Goal: Task Accomplishment & Management: Manage account settings

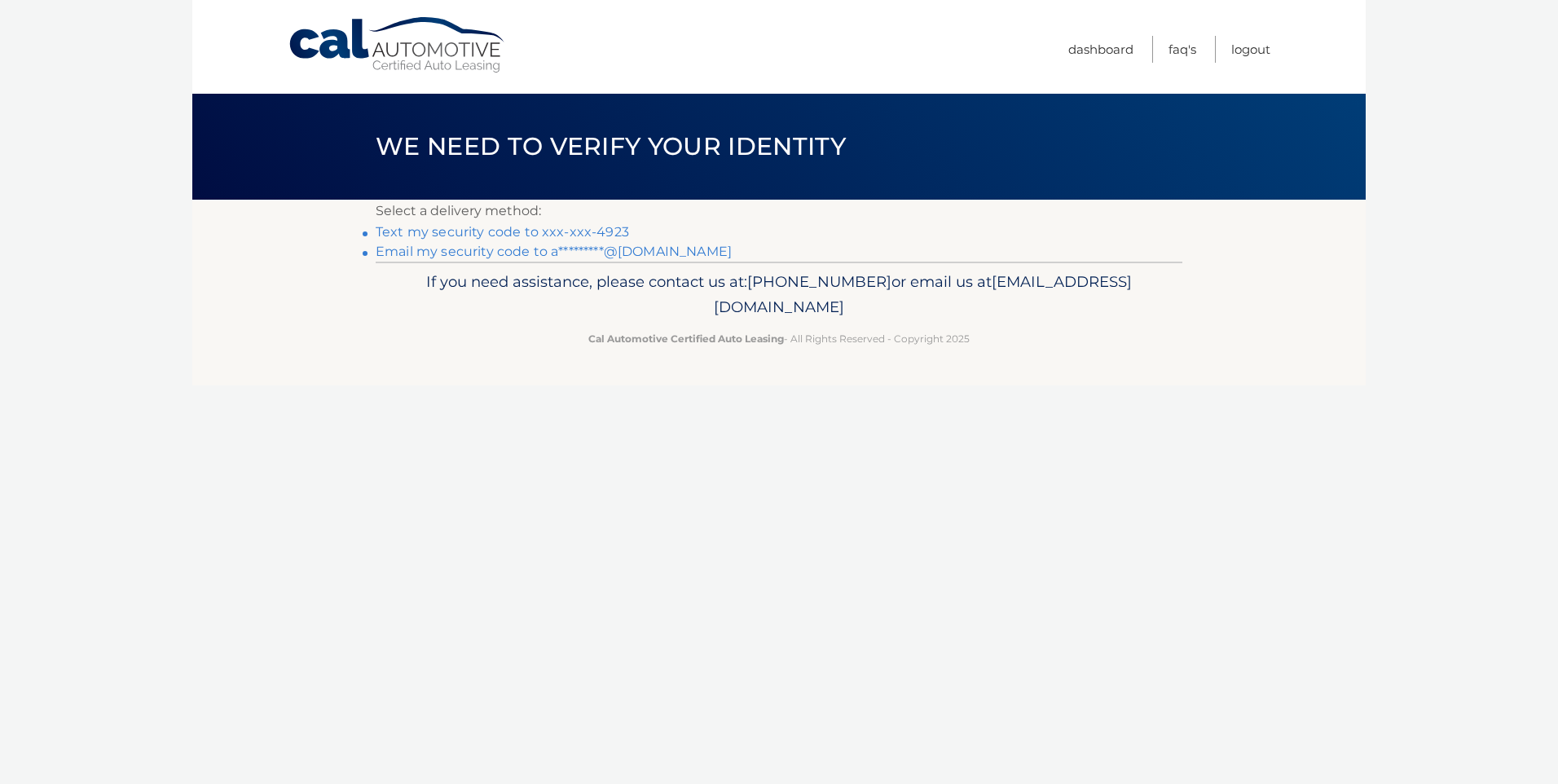
click at [595, 232] on link "Text my security code to xxx-xxx-4923" at bounding box center [502, 232] width 254 height 16
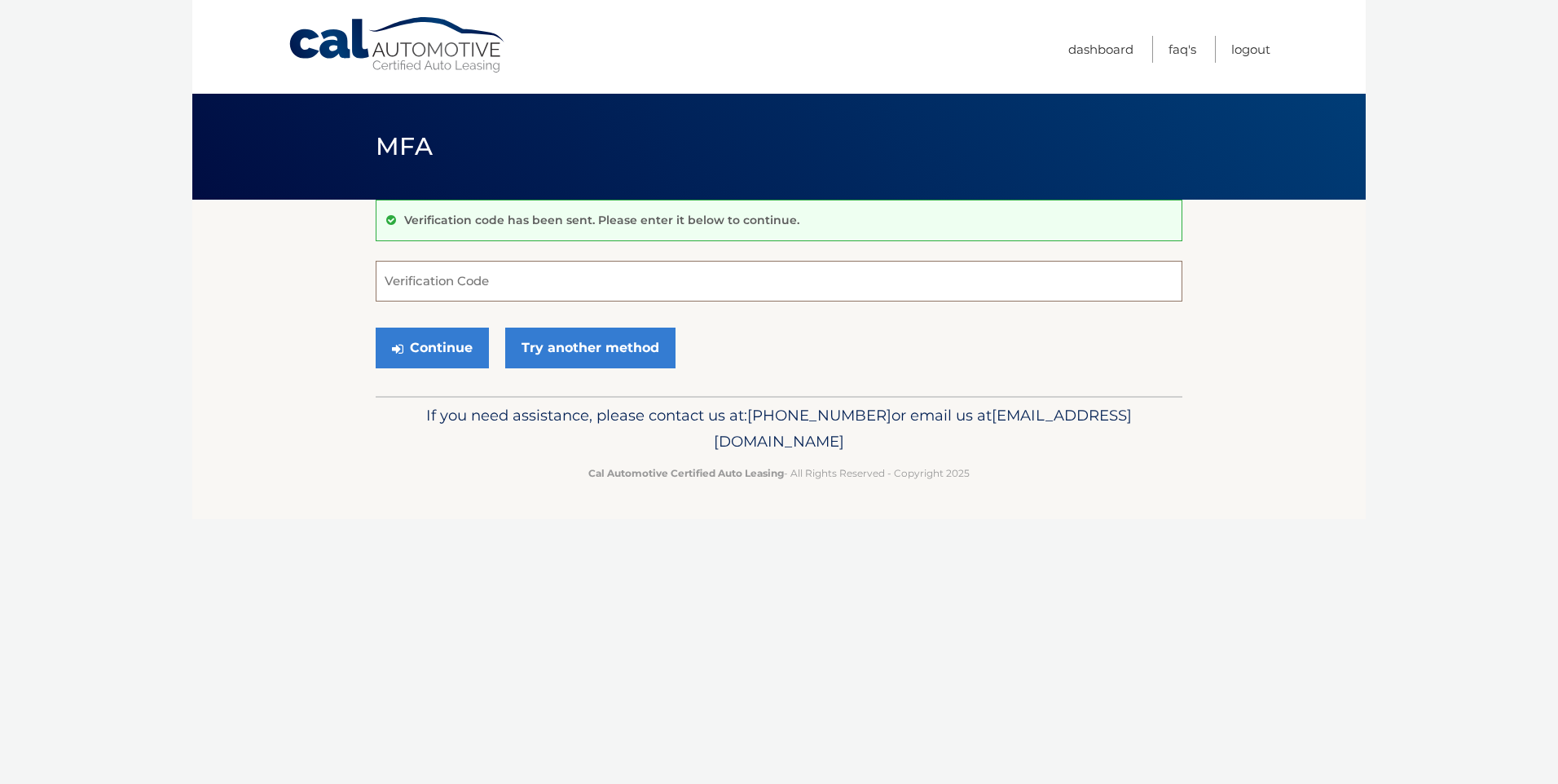
drag, startPoint x: 468, startPoint y: 285, endPoint x: 465, endPoint y: 295, distance: 10.4
click at [468, 286] on input "Verification Code" at bounding box center [779, 281] width 807 height 40
type input "961234"
drag, startPoint x: 439, startPoint y: 331, endPoint x: 435, endPoint y: 321, distance: 10.8
click at [446, 322] on div "Continue Try another method" at bounding box center [779, 349] width 807 height 55
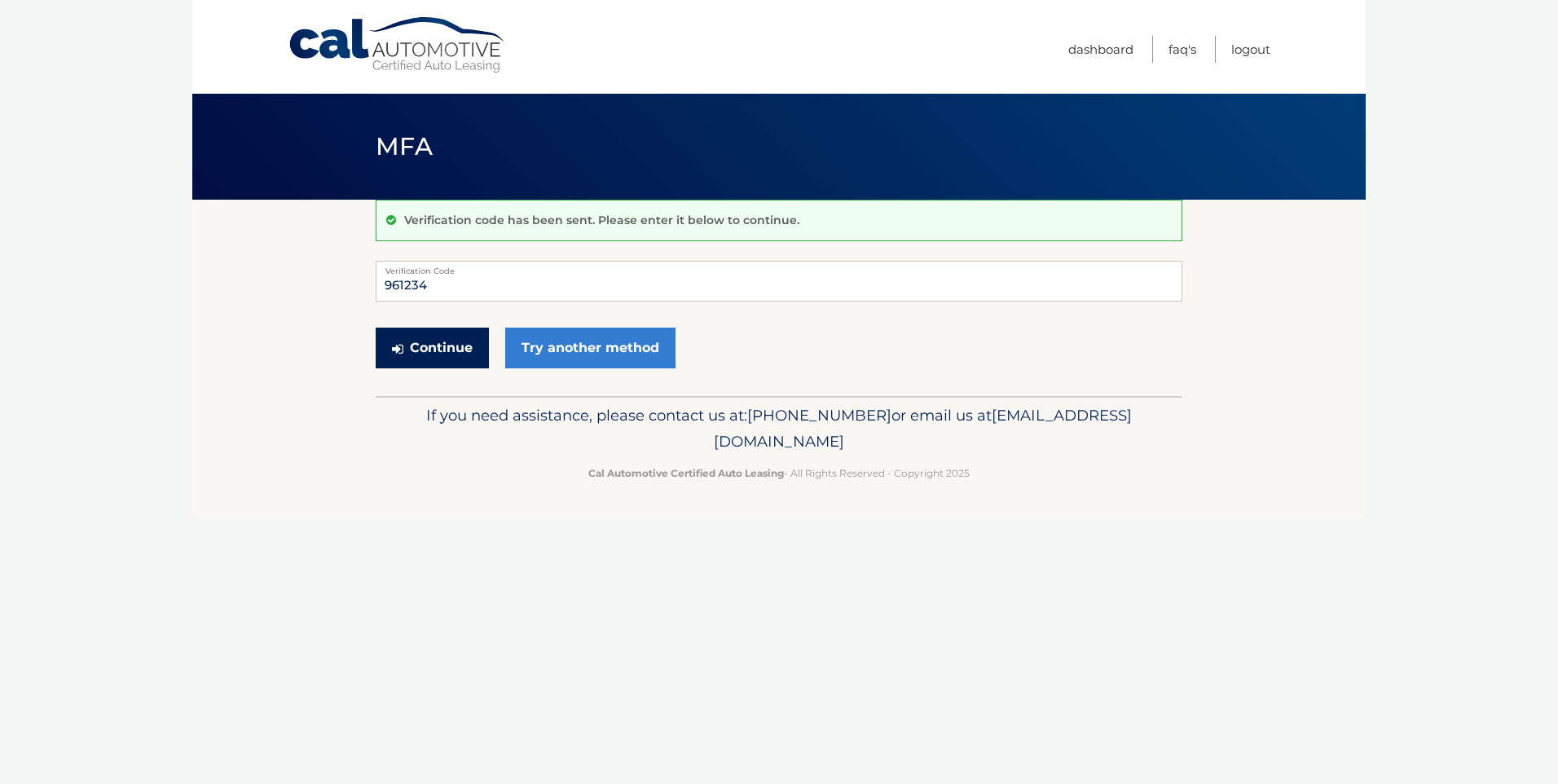
click at [431, 347] on button "Continue" at bounding box center [432, 348] width 113 height 40
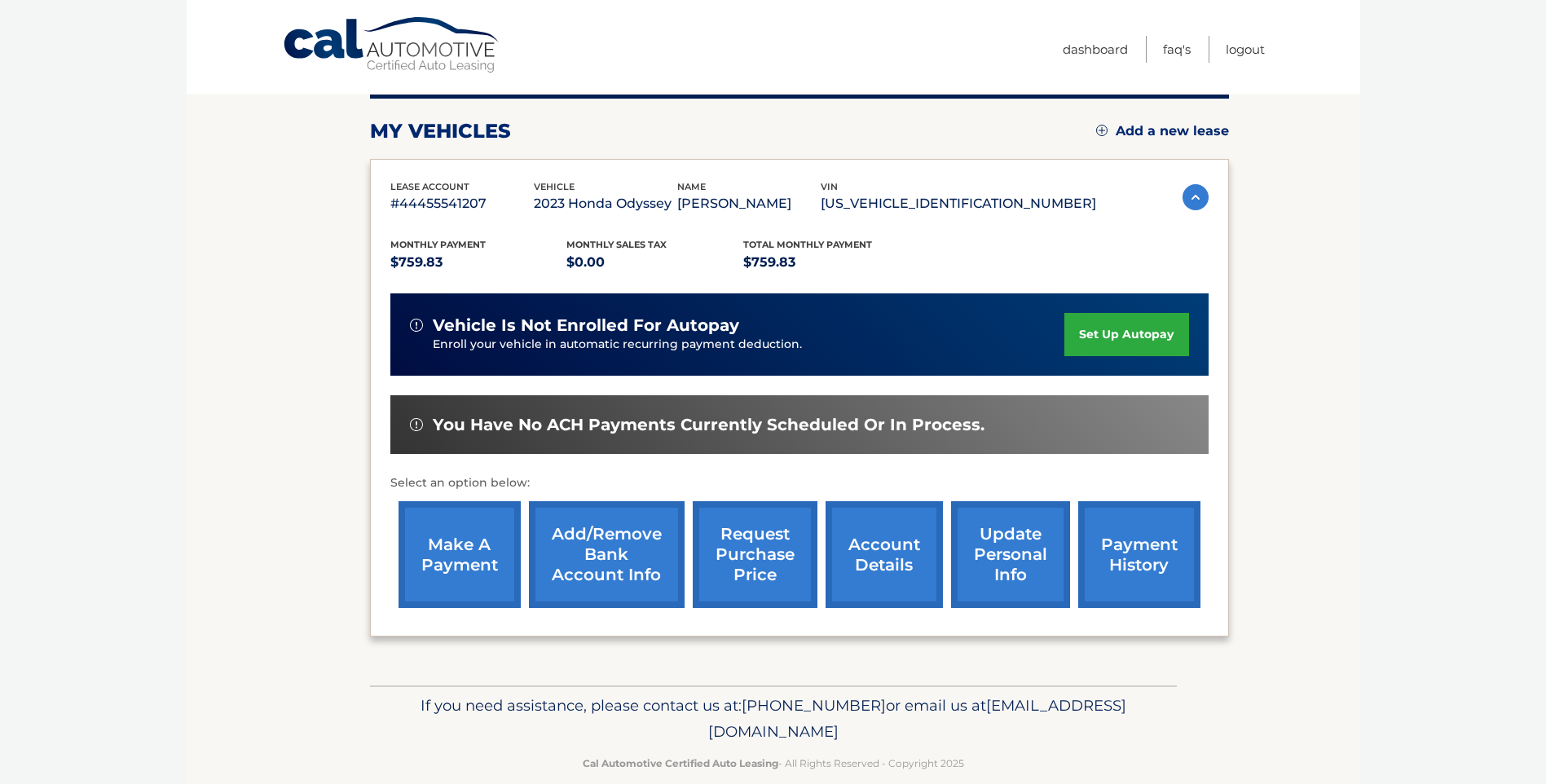
scroll to position [204, 0]
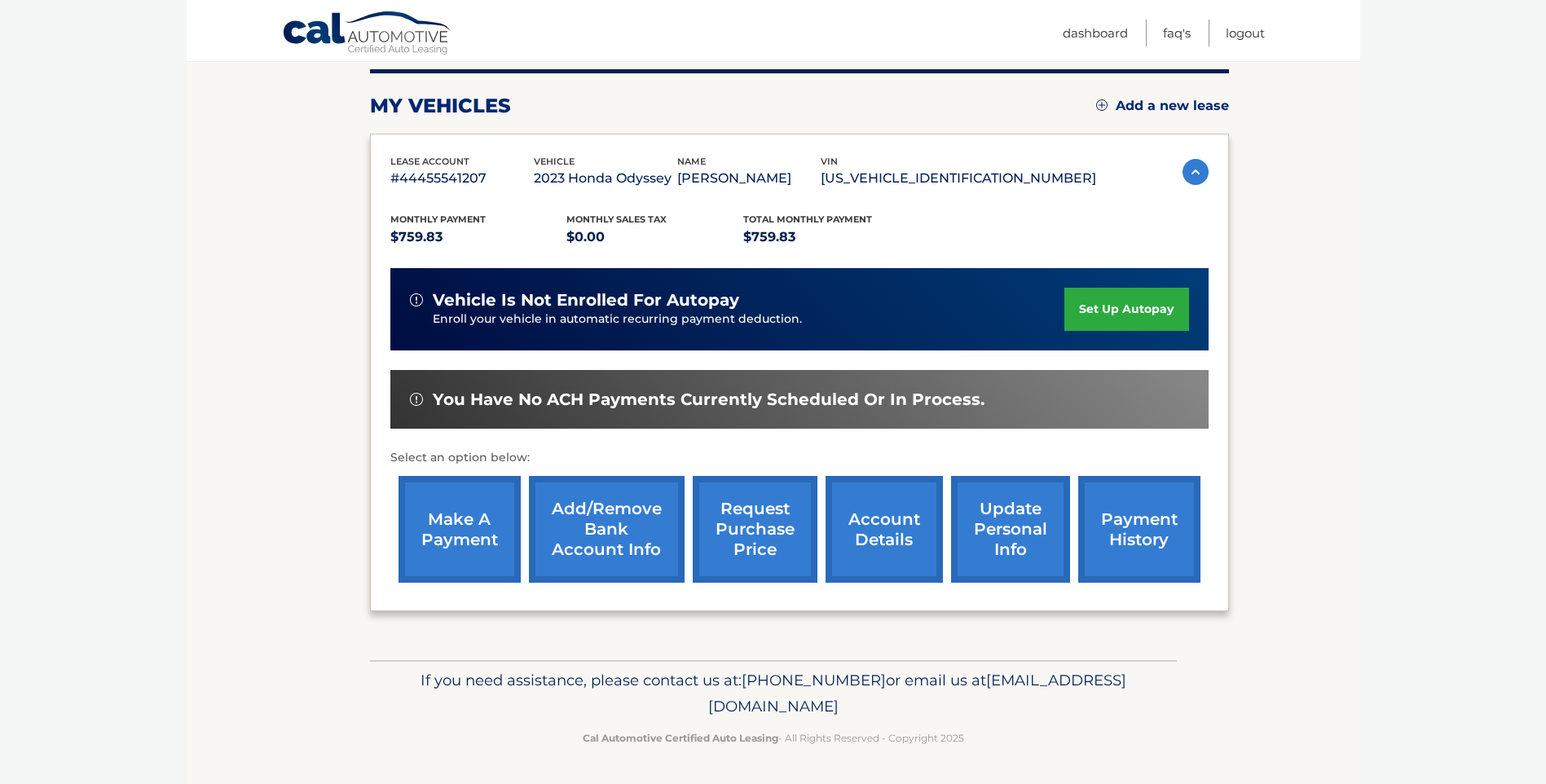
click at [468, 528] on link "make a payment" at bounding box center [459, 529] width 122 height 107
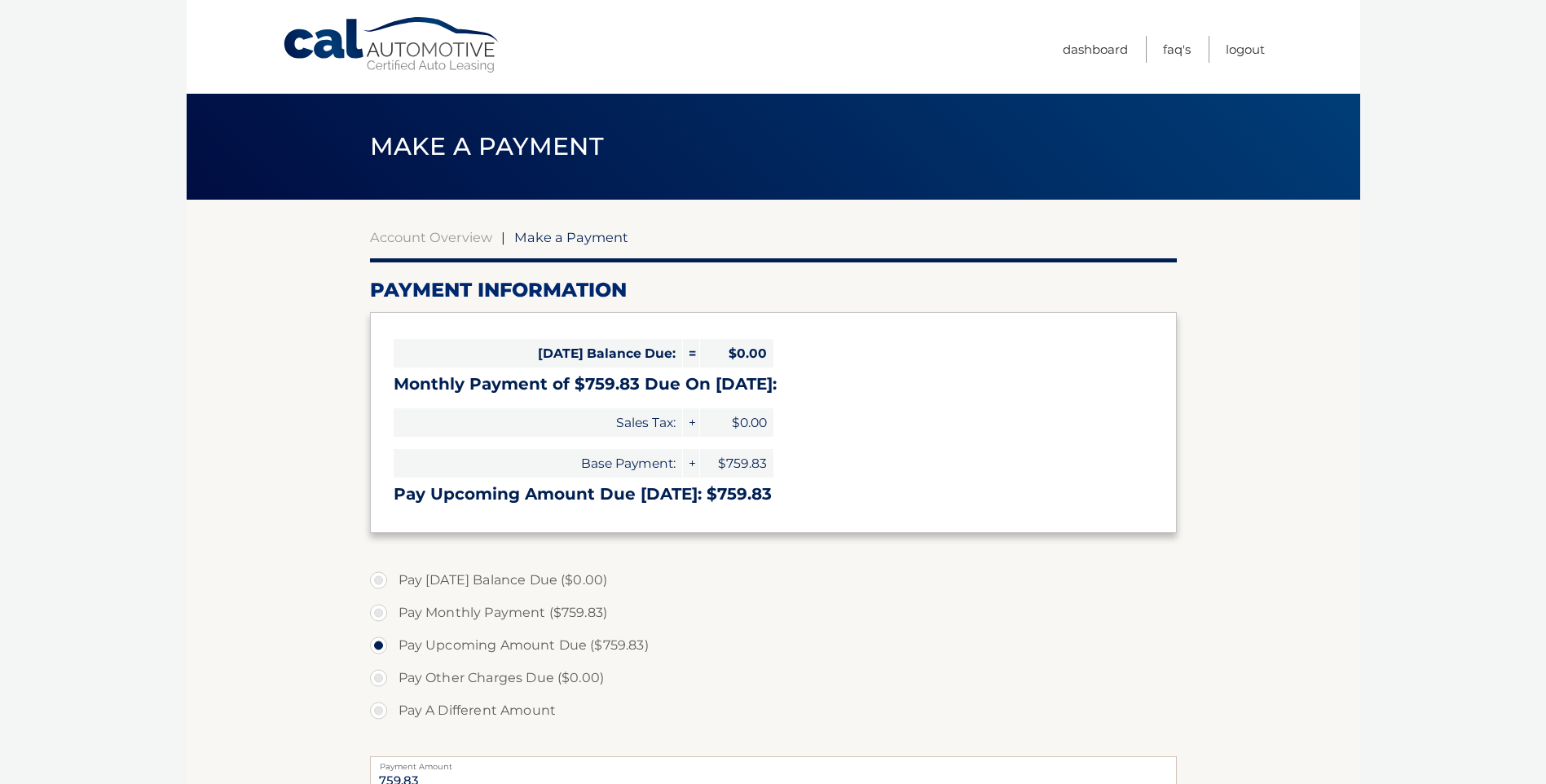
select select "NjBhNmZmZTAtZDllOC00MGQ4LWIwMjMtNjgzZDFhZTI3MmE5"
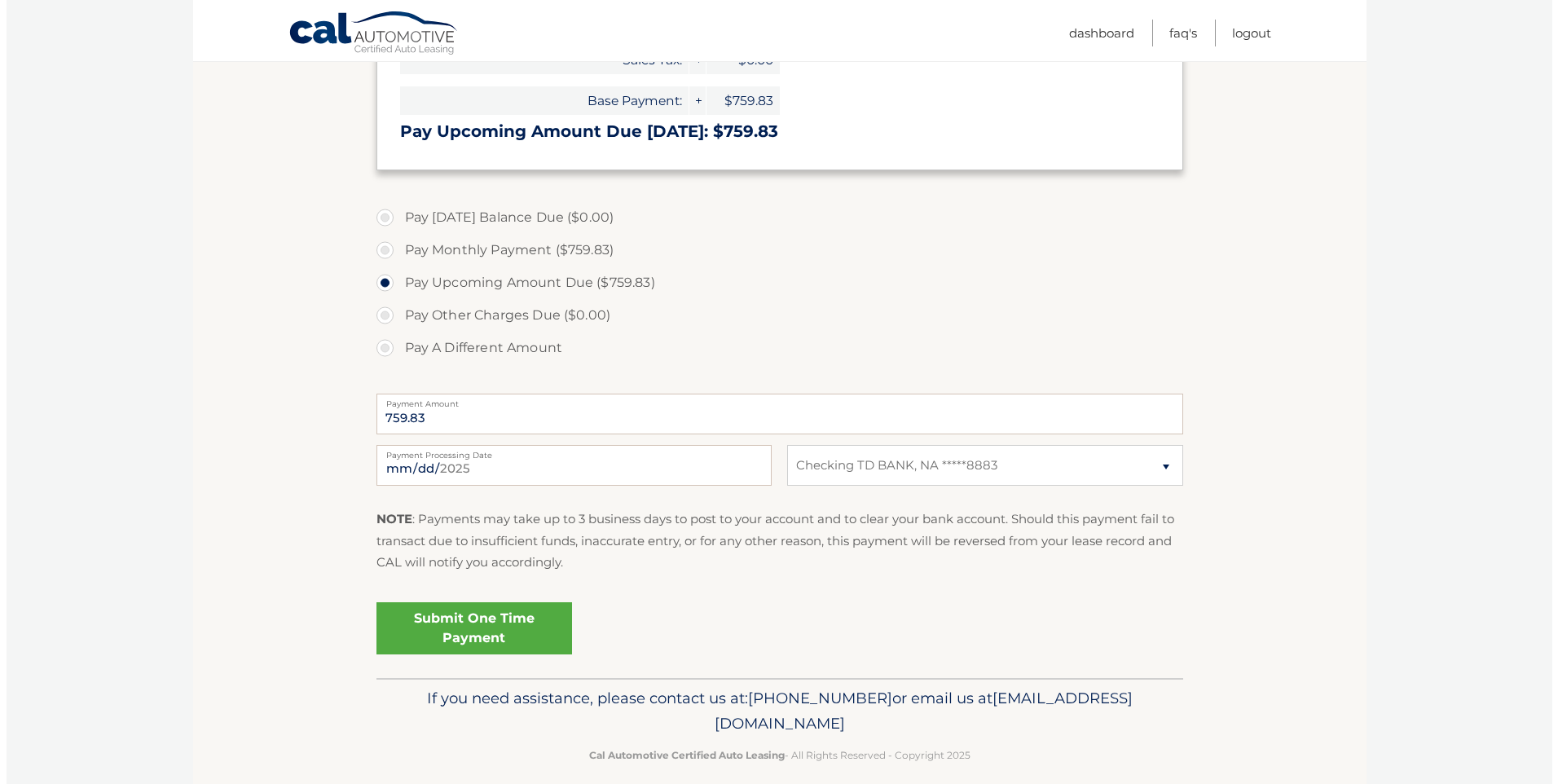
scroll to position [380, 0]
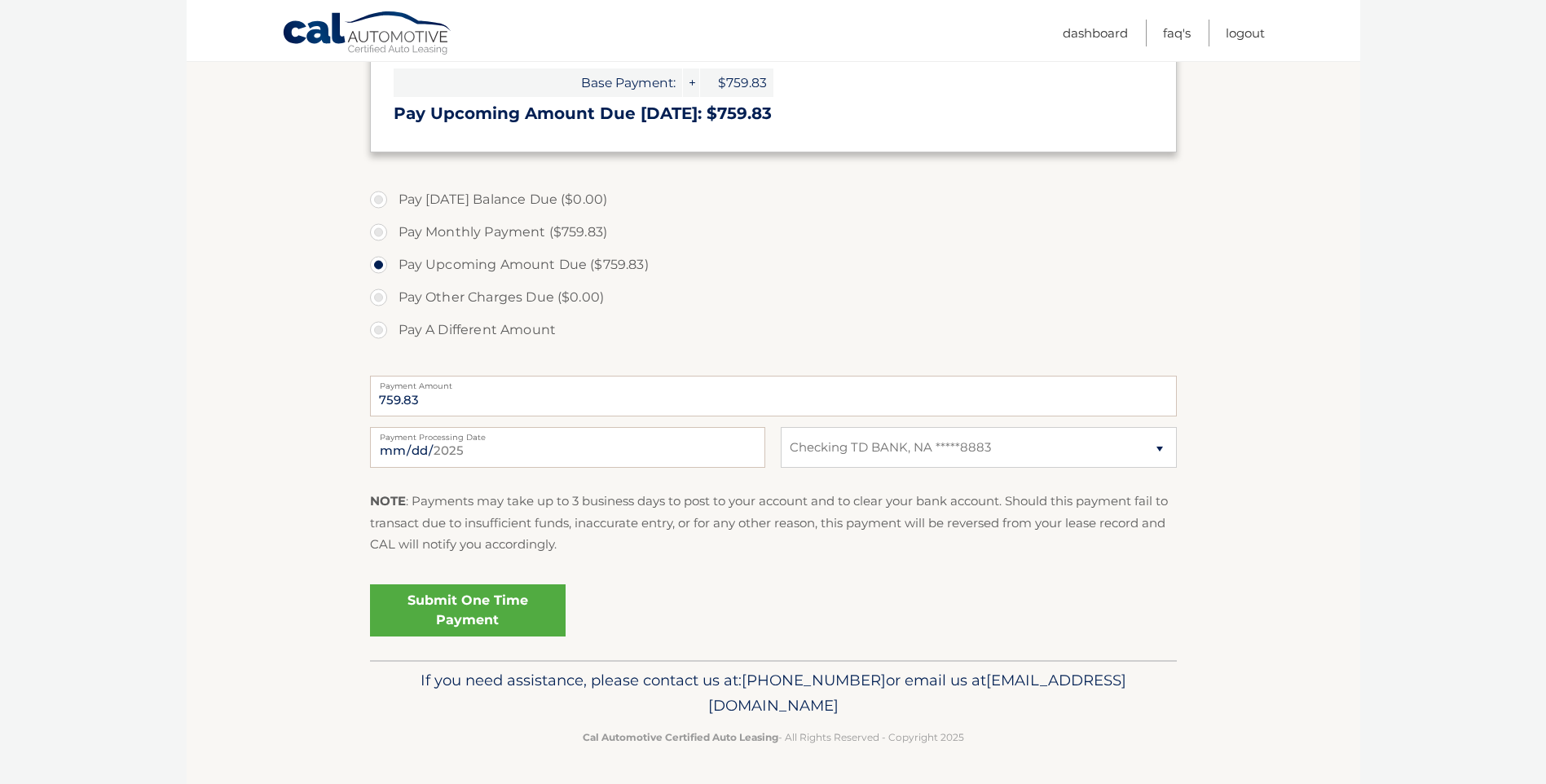
click at [480, 595] on link "Submit One Time Payment" at bounding box center [467, 609] width 196 height 52
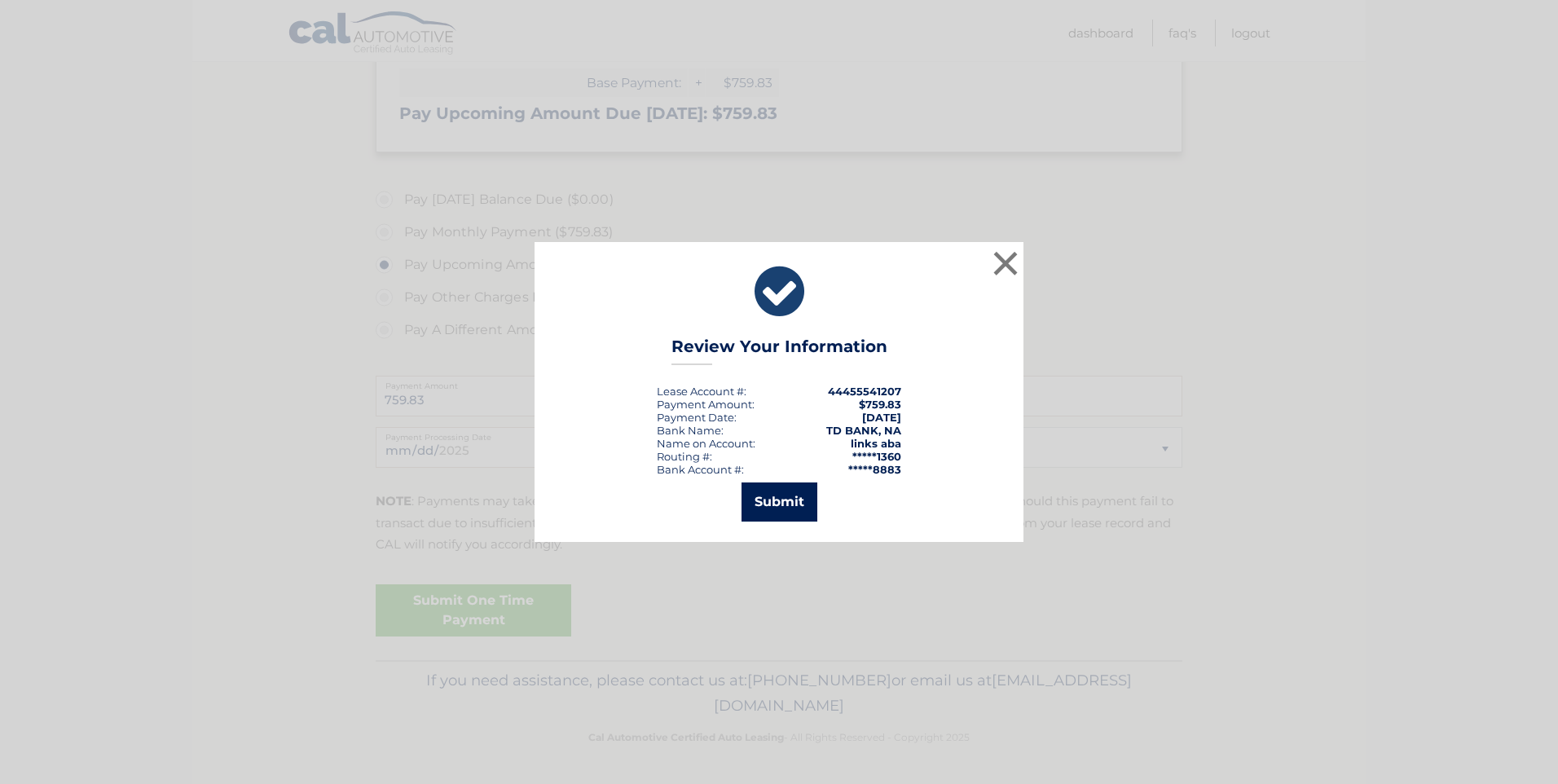
click at [770, 500] on button "Submit" at bounding box center [779, 501] width 76 height 40
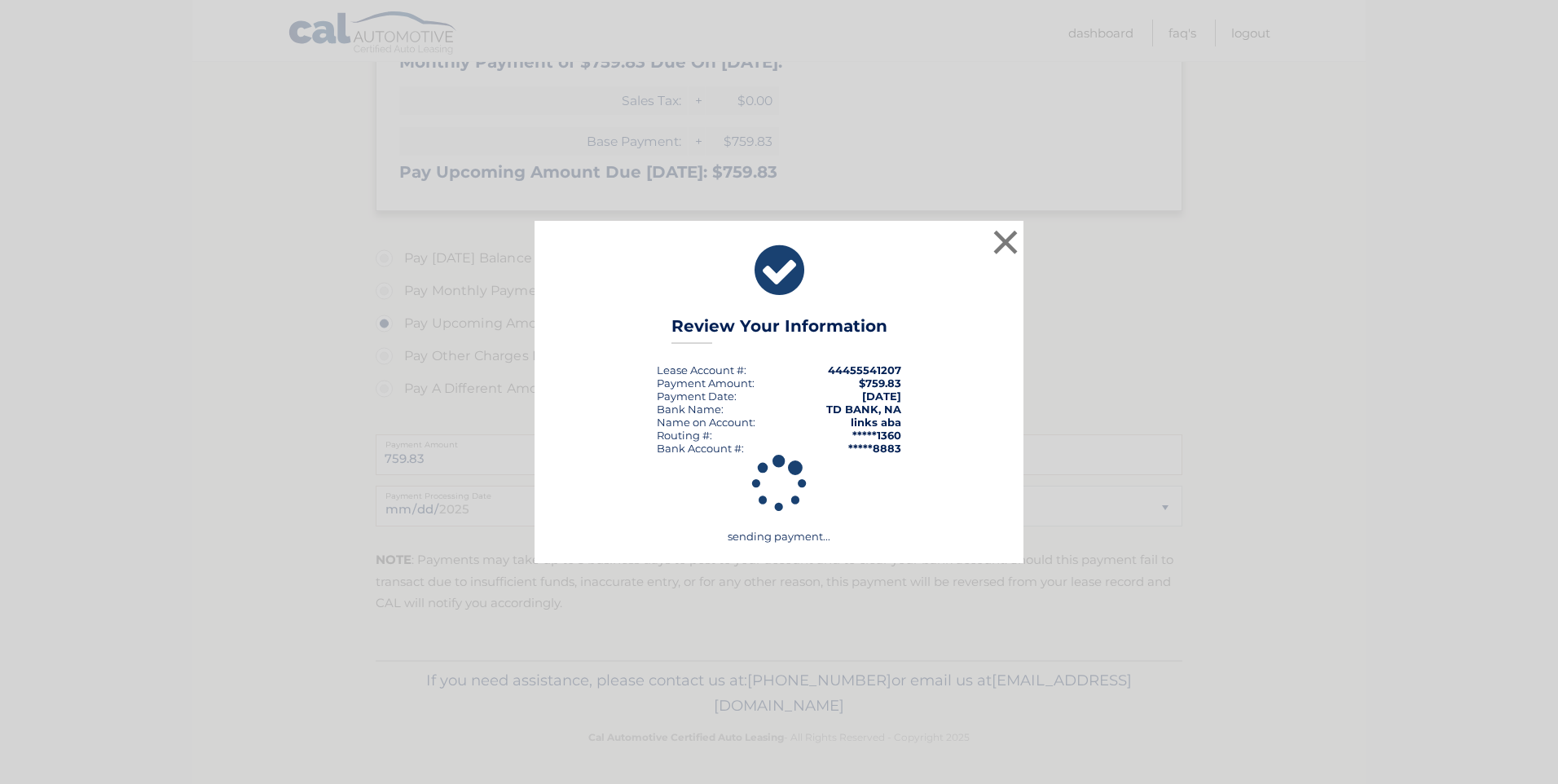
scroll to position [321, 0]
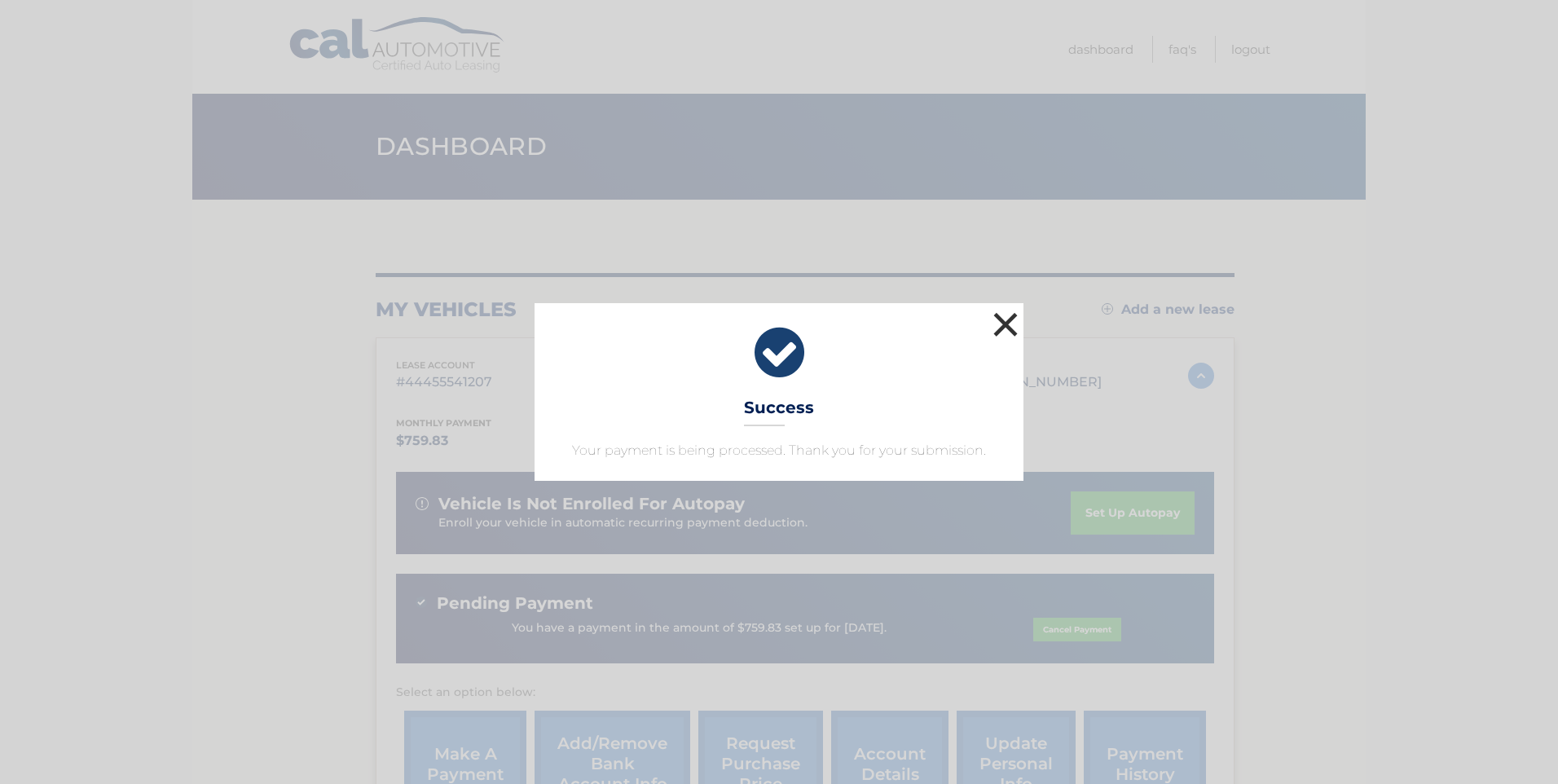
drag, startPoint x: 1009, startPoint y: 323, endPoint x: 1039, endPoint y: 295, distance: 41.0
click at [1013, 319] on button "×" at bounding box center [1005, 324] width 32 height 32
